Goal: Communication & Community: Answer question/provide support

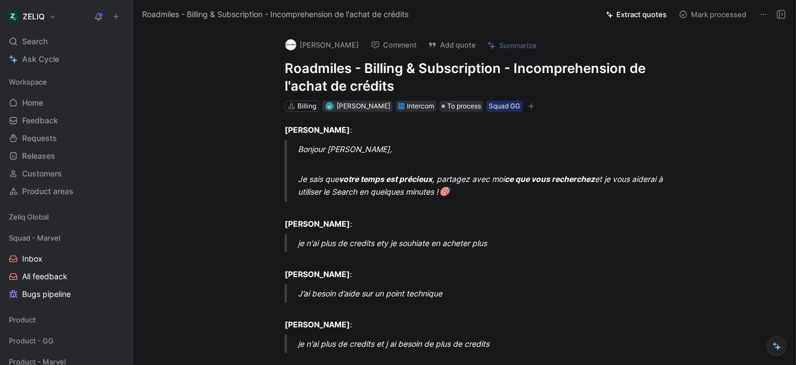
click at [382, 50] on button "Comment" at bounding box center [394, 44] width 56 height 15
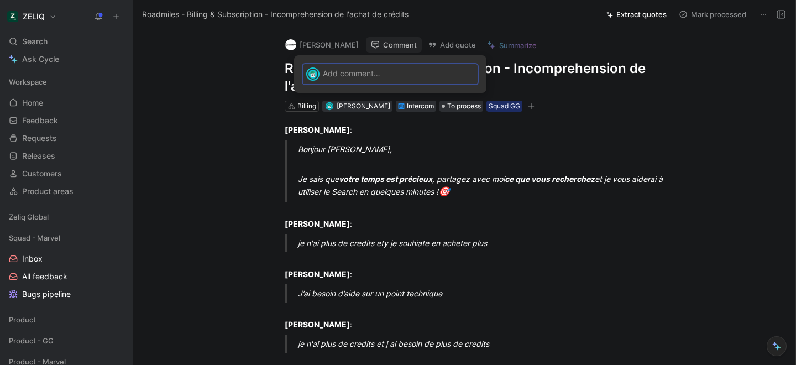
click at [379, 80] on div at bounding box center [400, 73] width 155 height 18
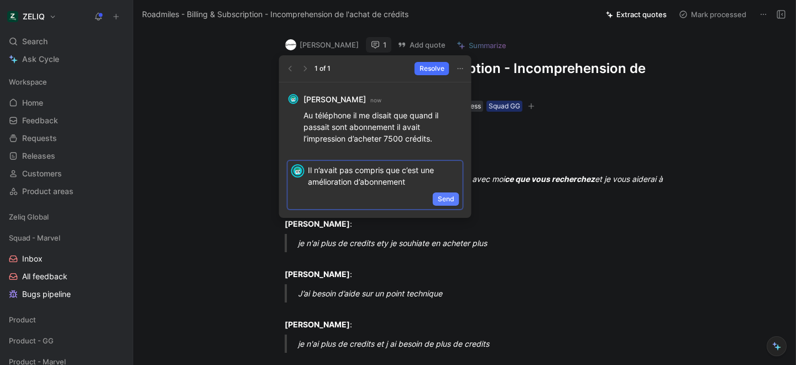
click at [446, 200] on span "Send" at bounding box center [446, 199] width 17 height 11
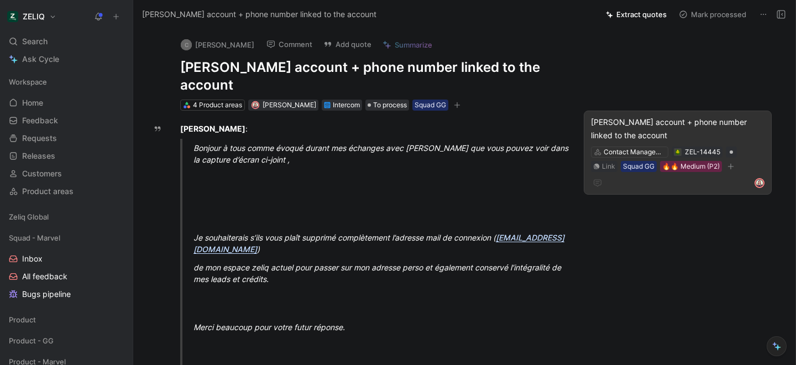
click at [619, 128] on div "[PERSON_NAME] account + phone number linked to the account" at bounding box center [678, 129] width 174 height 27
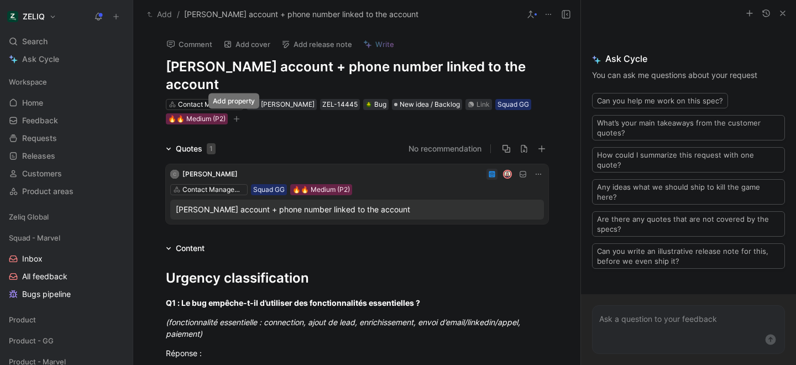
click at [233, 121] on icon "button" at bounding box center [236, 119] width 7 height 7
click at [59, 38] on div "Search ⌘ K" at bounding box center [66, 41] width 124 height 17
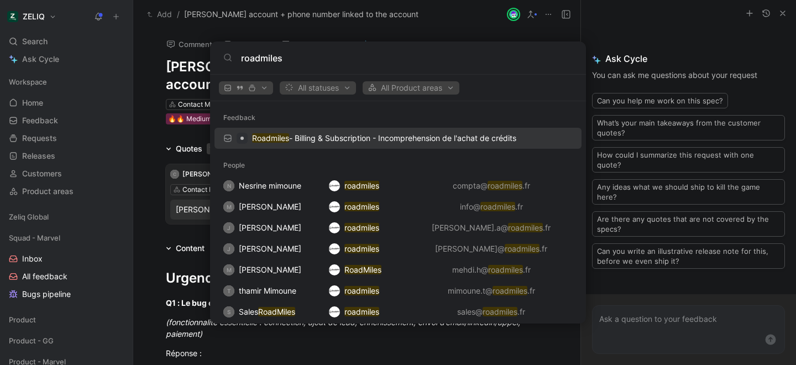
type input "roadmiles"
click at [358, 144] on p "Roadmiles - Billing & Subscription - Incomprehension de l'achat de crédits" at bounding box center [384, 138] width 264 height 13
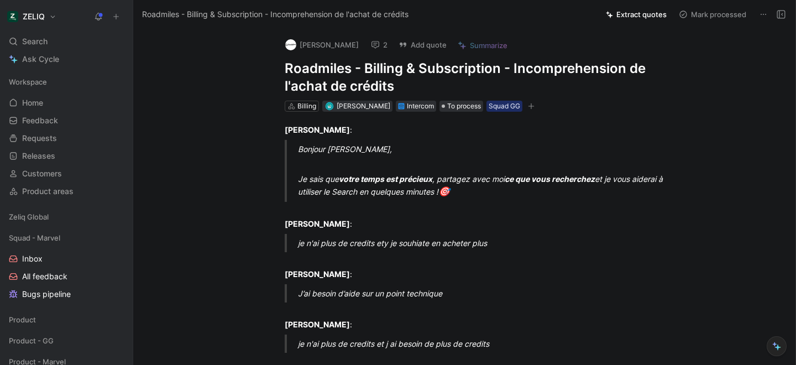
click at [377, 43] on icon at bounding box center [375, 44] width 9 height 9
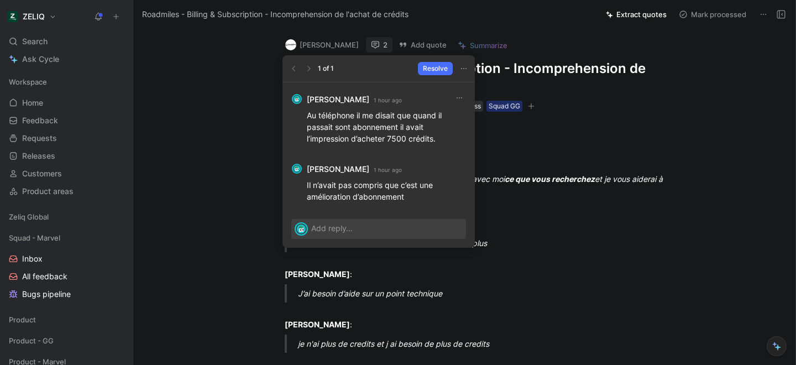
drag, startPoint x: 356, startPoint y: 116, endPoint x: 448, endPoint y: 142, distance: 95.5
click at [448, 142] on p "Au téléphone il me disait que quand il passait sont abonnement il avait l’impre…" at bounding box center [386, 126] width 159 height 35
click at [358, 114] on p "Au téléphone il me disait que quand il passait sont abonnement il avait l’impre…" at bounding box center [386, 126] width 159 height 35
drag, startPoint x: 357, startPoint y: 116, endPoint x: 437, endPoint y: 143, distance: 84.6
click at [437, 143] on p "Au téléphone il me disait que quand il passait sont abonnement il avait l’impre…" at bounding box center [386, 126] width 159 height 35
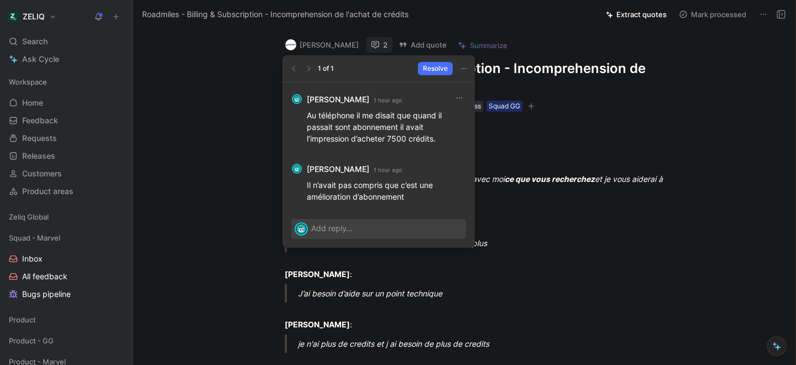
copy p "il me disait que quand il passait sont abonnement il avait l’impression d’achet…"
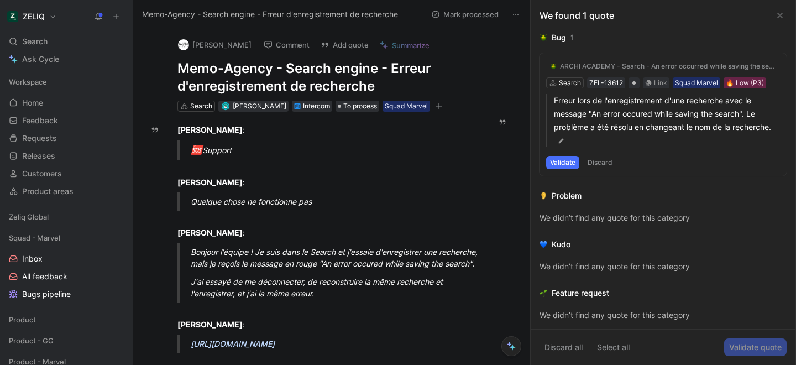
click at [229, 68] on h1 "Memo-Agency - Search engine - Erreur d'enregistrement de recherche" at bounding box center [325, 77] width 297 height 35
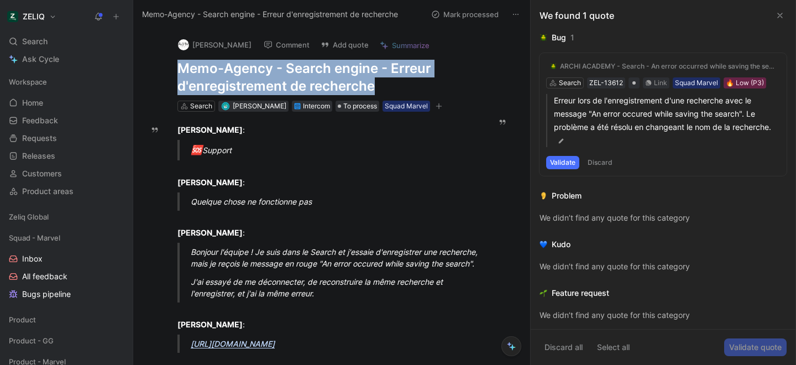
click at [229, 68] on h1 "Memo-Agency - Search engine - Erreur d'enregistrement de recherche" at bounding box center [325, 77] width 297 height 35
copy h1 "Memo-Agency - Search engine - Erreur d'enregistrement de recherche"
click at [69, 34] on div "Search ⌘ K" at bounding box center [66, 41] width 124 height 17
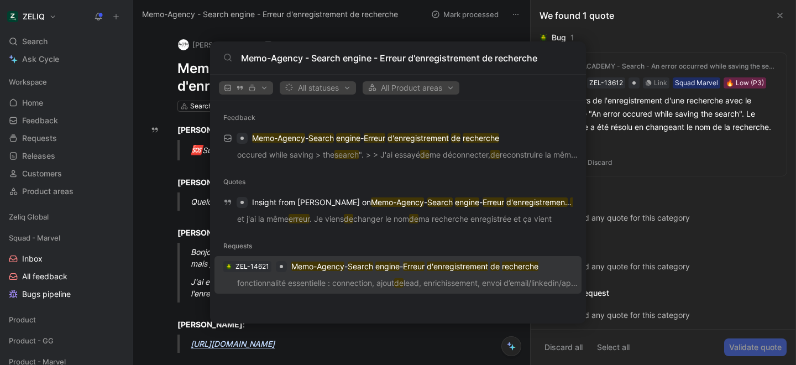
type input "Memo-Agency - Search engine - Erreur d'enregistrement de recherche"
click at [311, 280] on p "fonctionnalité essentielle : connection, ajout de lead, enrichissement, envoi d…" at bounding box center [398, 284] width 361 height 17
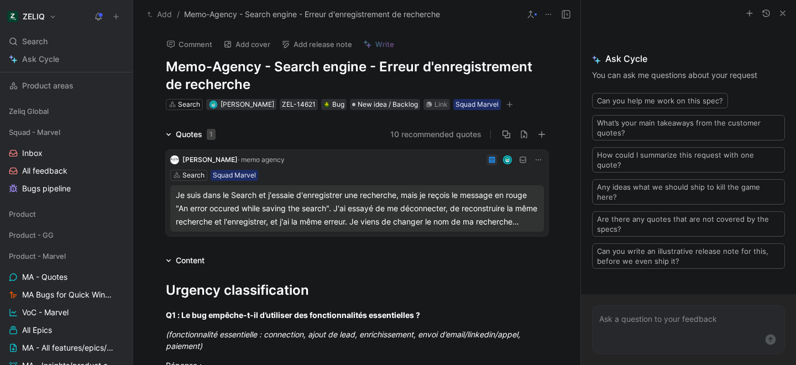
scroll to position [123, 0]
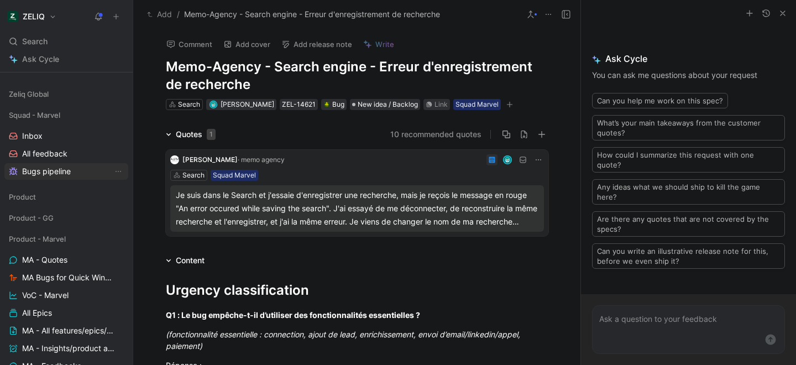
click at [43, 171] on span "Bugs pipeline" at bounding box center [46, 171] width 49 height 11
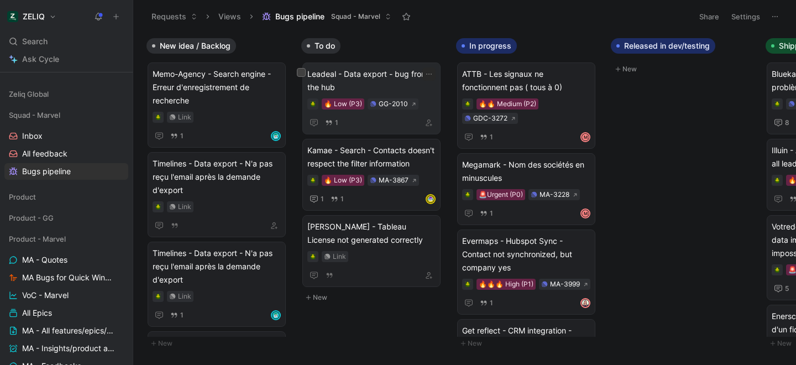
click at [364, 77] on span "Leadeal - Data export - bug from the hub" at bounding box center [371, 80] width 128 height 27
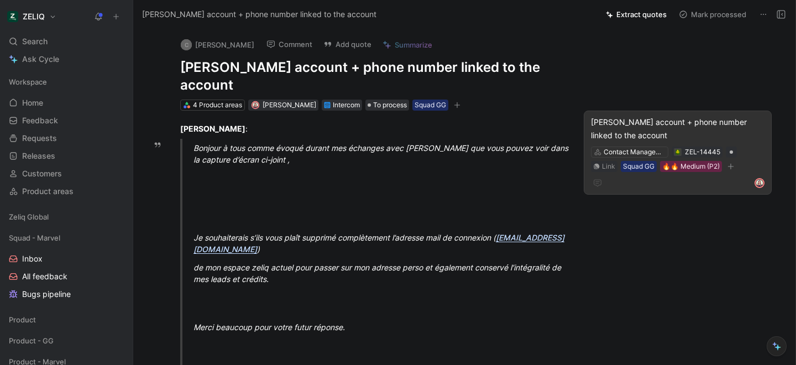
click at [623, 125] on div "Charles Deen - Delete account + phone number linked to the account" at bounding box center [678, 129] width 174 height 27
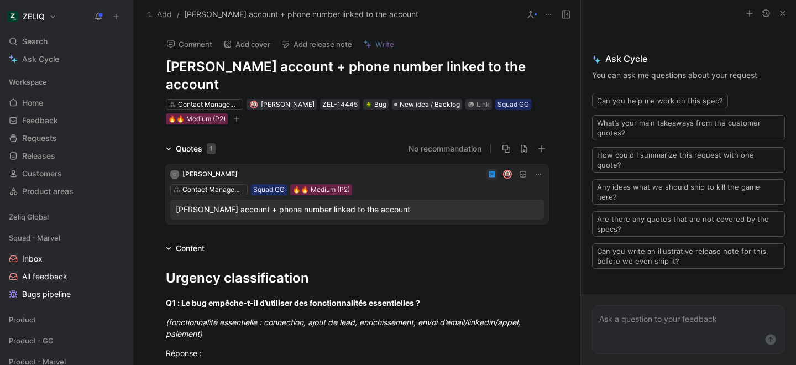
click at [166, 149] on icon at bounding box center [169, 149] width 6 height 6
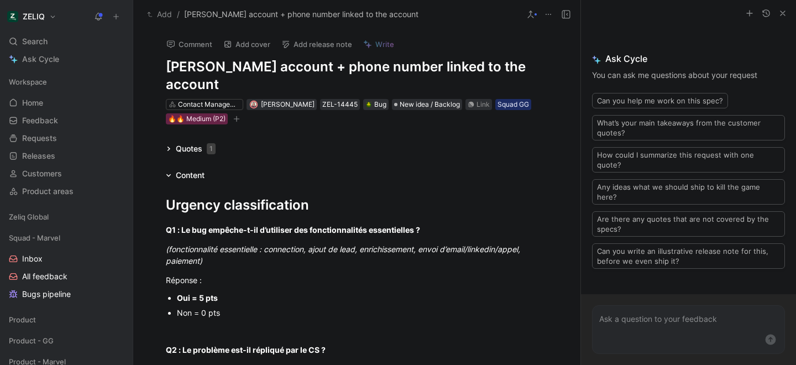
click at [166, 149] on icon at bounding box center [169, 149] width 6 height 6
